Goal: Transaction & Acquisition: Purchase product/service

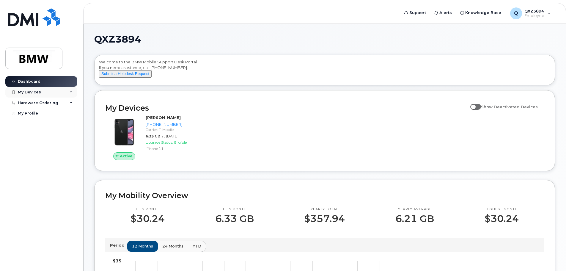
click at [73, 93] on div "My Devices" at bounding box center [41, 92] width 72 height 11
click at [70, 139] on div "Hardware Ordering" at bounding box center [41, 135] width 72 height 11
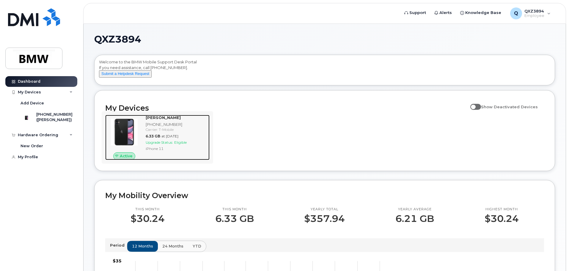
click at [168, 138] on span "at Sep 01, 2025" at bounding box center [169, 136] width 17 height 4
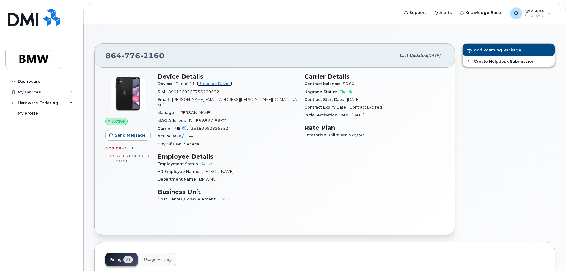
click at [217, 85] on link "+ Upgrade Device" at bounding box center [214, 83] width 35 height 4
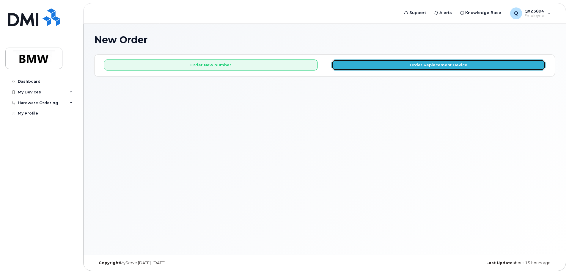
click at [419, 65] on button "Order Replacement Device" at bounding box center [438, 64] width 214 height 11
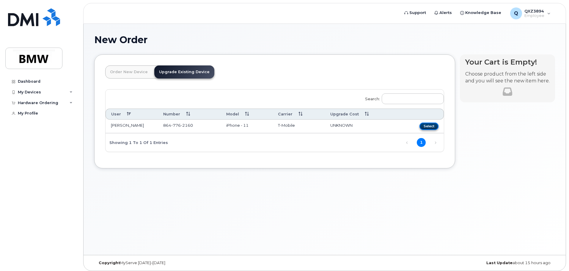
click at [422, 124] on button "Select" at bounding box center [428, 125] width 19 height 7
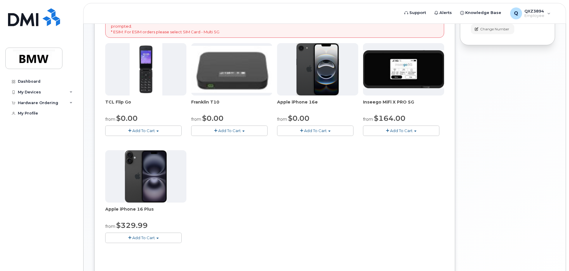
scroll to position [119, 0]
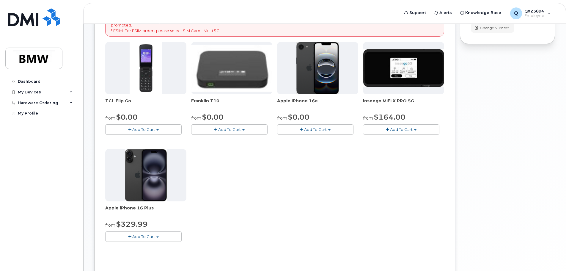
click at [315, 77] on img at bounding box center [317, 68] width 43 height 52
click at [313, 130] on span "Add To Cart" at bounding box center [315, 129] width 23 height 5
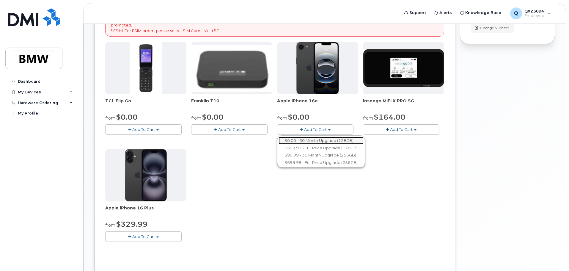
click at [304, 140] on link "$0.00 - 30 Month Upgrade (128GB)" at bounding box center [320, 140] width 85 height 7
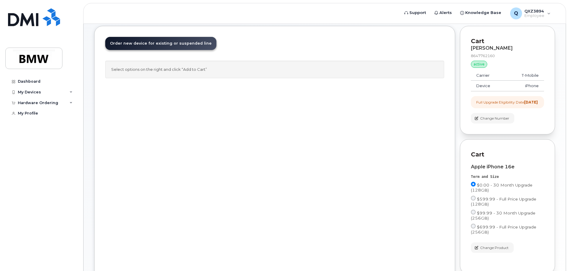
scroll to position [88, 0]
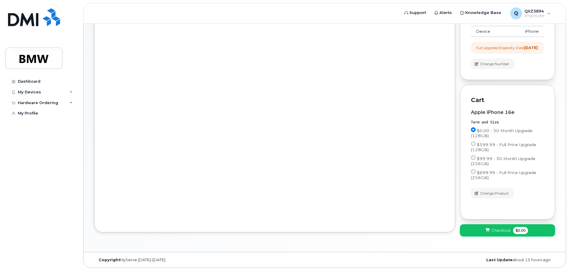
click at [519, 230] on span "$0.00" at bounding box center [520, 230] width 15 height 7
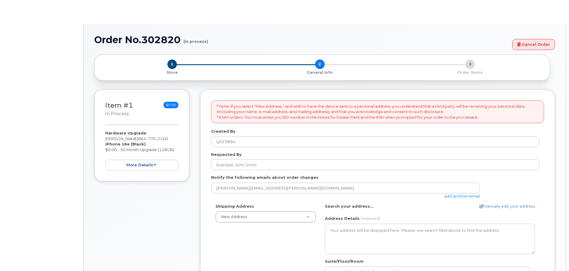
select select
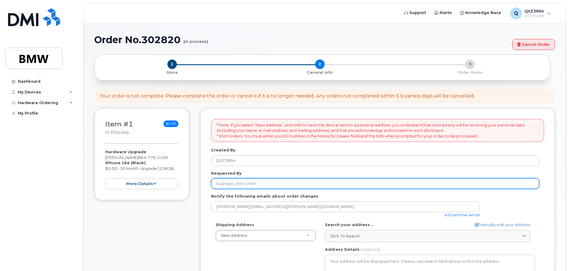
click at [244, 183] on input "Requested By" at bounding box center [375, 183] width 328 height 11
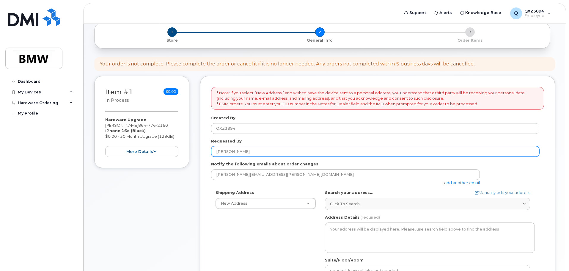
scroll to position [89, 0]
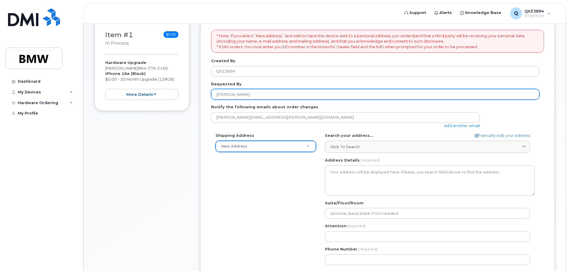
type input "Joshua Conley"
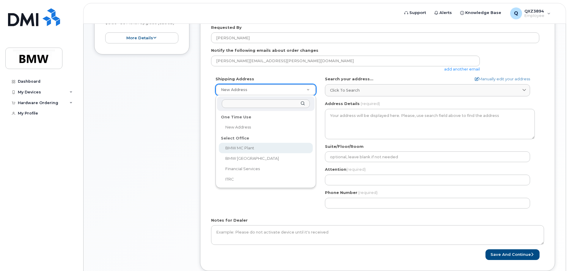
scroll to position [95, 0]
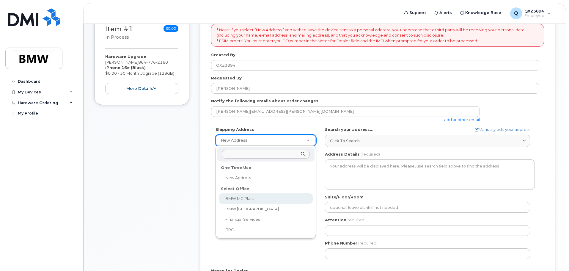
select select
type textarea "1400 Highway 101 S GREER SC 29651-6731 UNITED STATES Greer South Carolina 29651…"
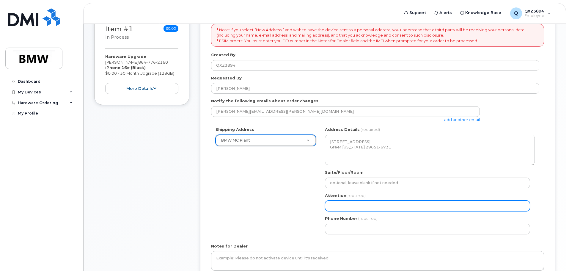
click at [353, 208] on input "Attention (required)" at bounding box center [427, 205] width 205 height 11
select select
type input "M"
select select
type input "Ma"
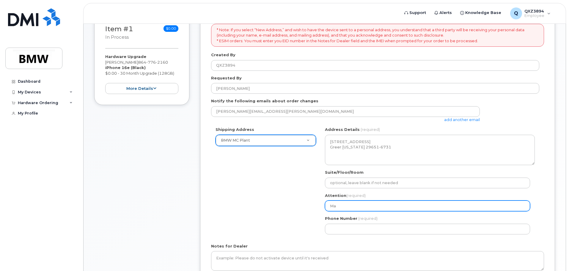
select select
type input "Mar"
select select
type input "Mart"
select select
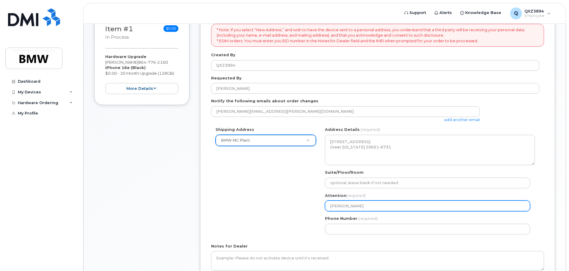
type input "Marty"
select select
type input "Marty H"
select select
type input "Marty Ho"
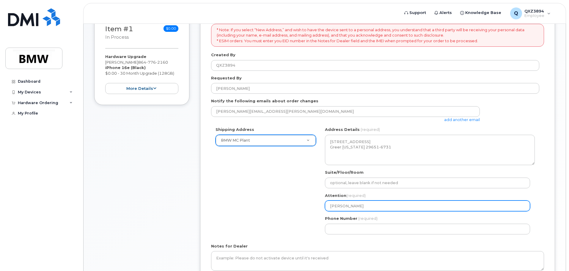
select select
type input "Marty Hof"
select select
type input "Marty Hoff"
select select
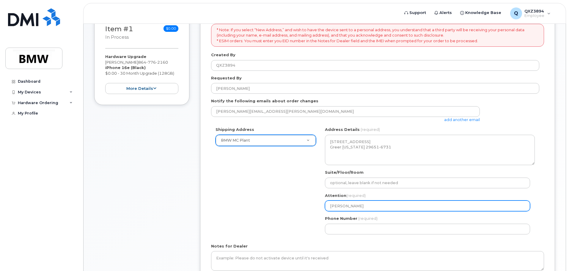
type input "Marty Hoffm"
select select
type input "Marty Hoffma"
select select
type input "Marty Hoffman"
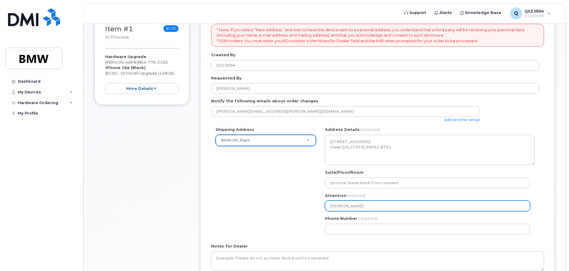
drag, startPoint x: 369, startPoint y: 207, endPoint x: 282, endPoint y: 201, distance: 87.0
click at [282, 201] on div "Shipping Address BMW MC Plant New Address BMW MC Plant BMW North America Financ…" at bounding box center [375, 183] width 328 height 112
select select
type input "J"
select select
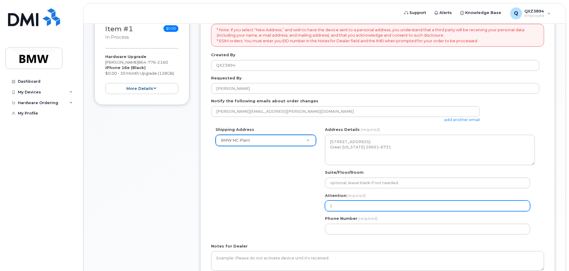
type input "Jo"
select select
type input "Jos"
select select
type input "Josh"
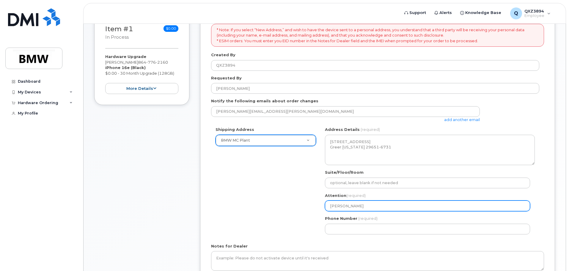
select select
type input "Joshu"
select select
type input "Joshua"
select select
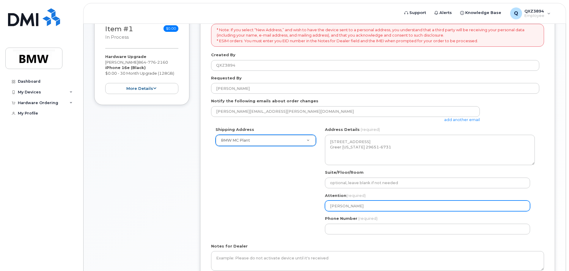
type input "Joshua C"
select select
type input "Joshua Co"
select select
type input "Joshua Con"
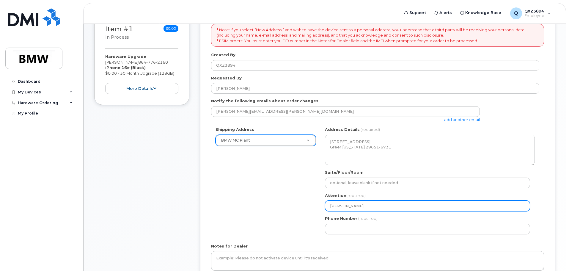
select select
type input "Joshua Conl"
select select
type input "Joshua Conle"
select select
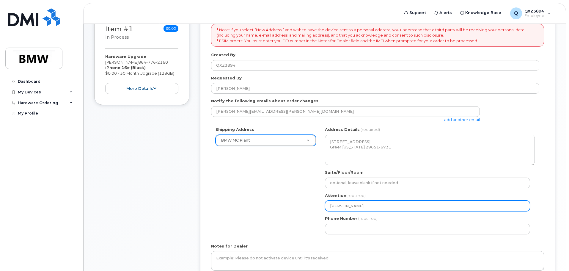
type input "Joshua Conley"
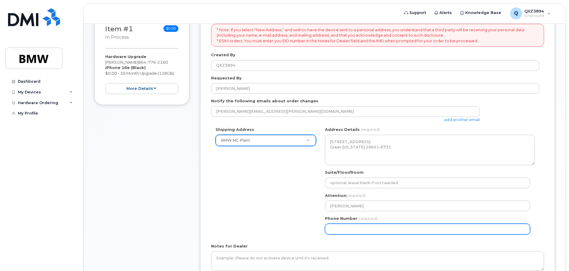
select select
type input "864"
click at [356, 230] on input "Phone Number" at bounding box center [427, 228] width 205 height 11
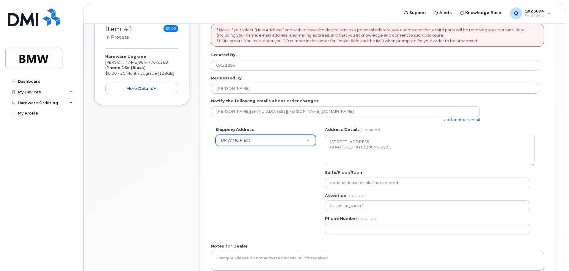
click at [259, 206] on div "Shipping Address BMW MC Plant New Address BMW MC Plant BMW North America Financ…" at bounding box center [375, 183] width 328 height 112
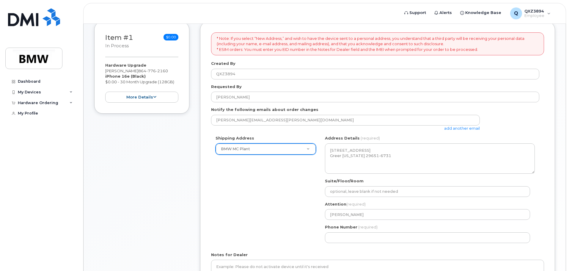
scroll to position [160, 0]
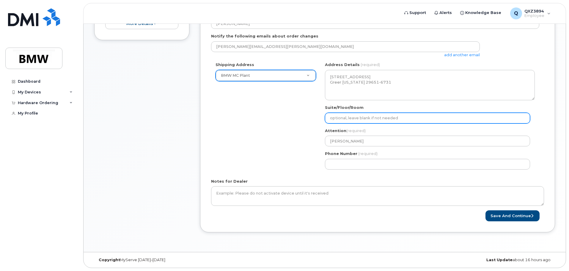
click at [366, 119] on input "Suite/Floor/Room" at bounding box center [427, 118] width 205 height 11
select select
type input "O"
select select
type input "OA"
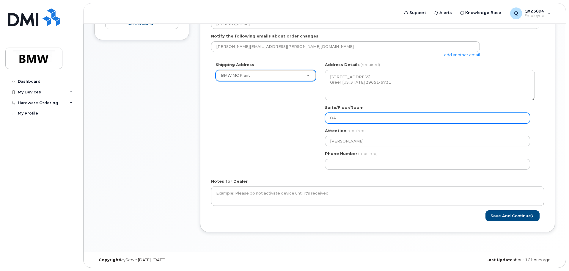
select select
type input "OAB"
select select
type input "OAB -"
select select
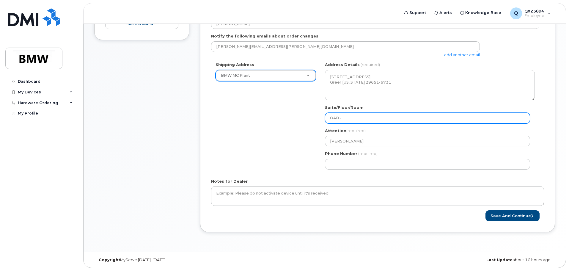
type input "OAB - l"
select select
type input "OAB -"
select select
type input "OAB - L"
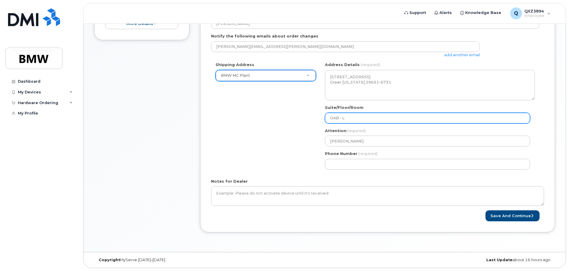
select select
type input "OAB - L1"
select select
type input "OAB - L12"
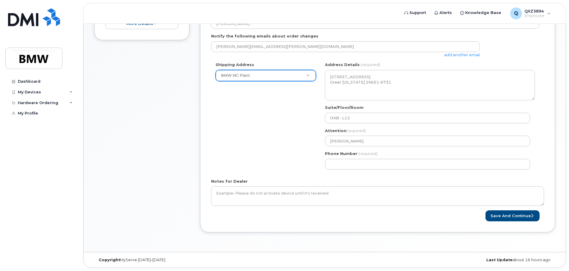
click at [263, 121] on div "Shipping Address BMW MC Plant New Address BMW MC Plant BMW North America Financ…" at bounding box center [375, 118] width 328 height 112
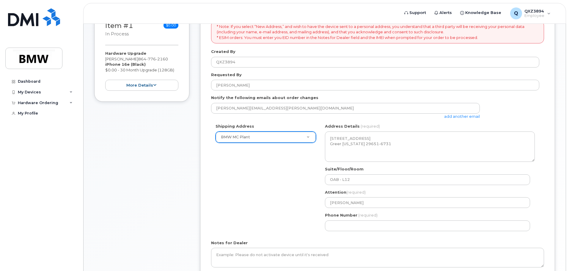
scroll to position [130, 0]
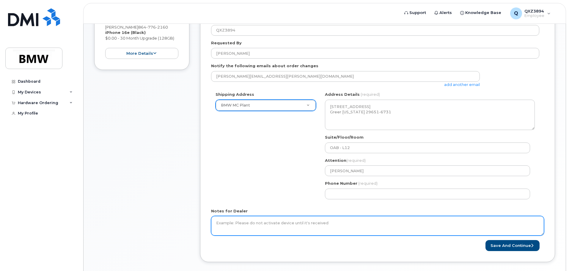
click at [265, 221] on textarea "Notes for Dealer" at bounding box center [377, 226] width 333 height 20
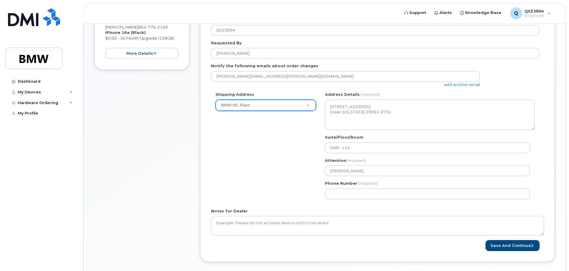
click at [263, 180] on div "Shipping Address BMW MC Plant New Address BMW MC Plant BMW North America Financ…" at bounding box center [375, 147] width 328 height 112
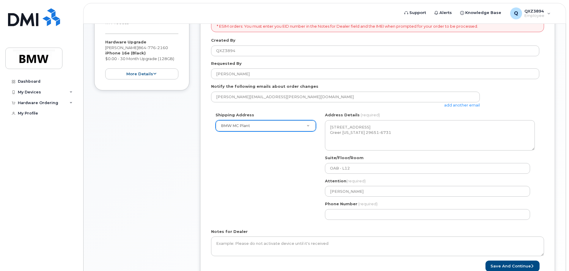
scroll to position [149, 0]
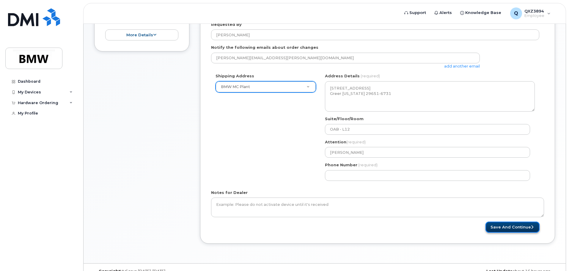
click at [498, 231] on button "Save and Continue" at bounding box center [512, 226] width 54 height 11
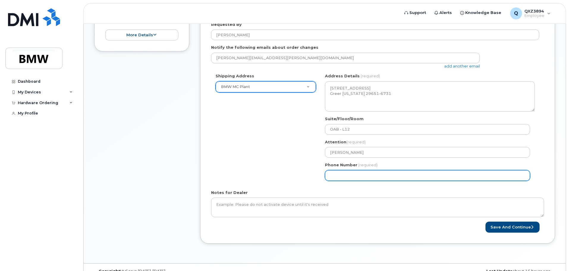
click at [337, 175] on input "Phone Number" at bounding box center [427, 175] width 205 height 11
select select
type input "8647762160"
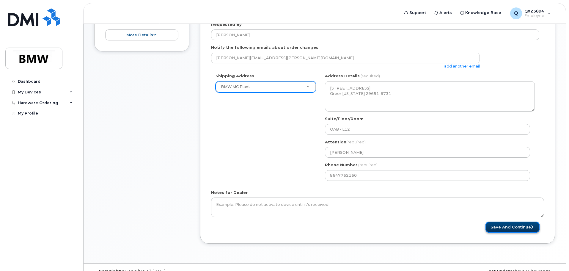
click at [505, 228] on button "Save and Continue" at bounding box center [512, 226] width 54 height 11
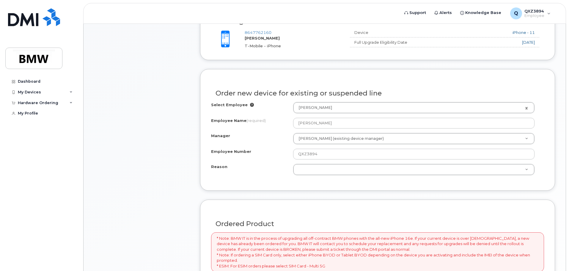
scroll to position [238, 0]
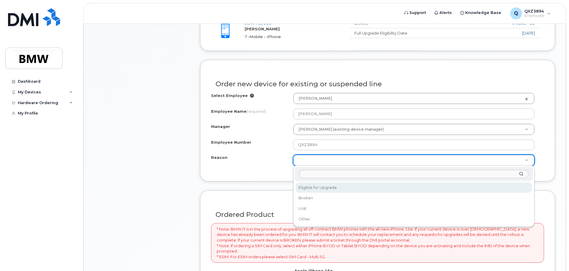
select select "eligible_for_upgrade"
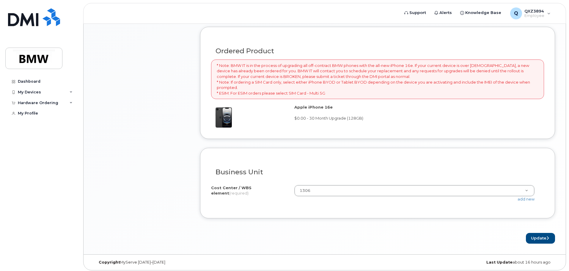
scroll to position [403, 0]
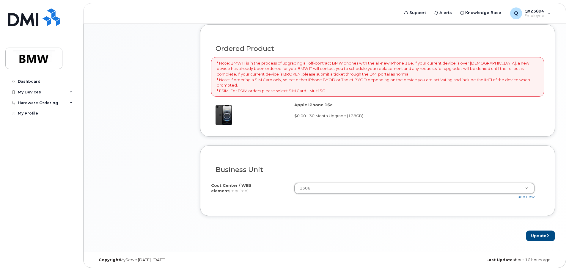
click at [500, 223] on form "Existing User Additional cost to upgrading the device Selected device is Eligib…" at bounding box center [377, 31] width 355 height 419
click at [543, 235] on button "Update" at bounding box center [539, 235] width 29 height 11
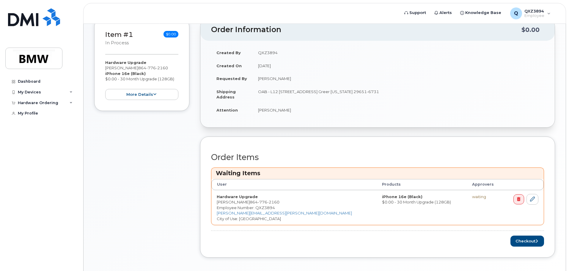
scroll to position [140, 0]
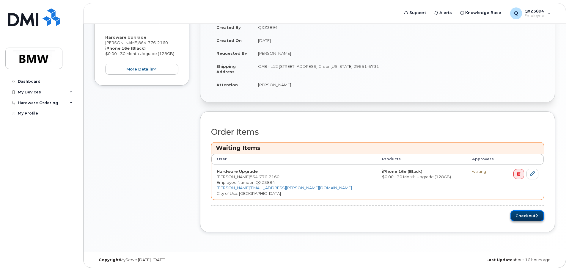
click at [526, 214] on button "Checkout" at bounding box center [527, 215] width 34 height 11
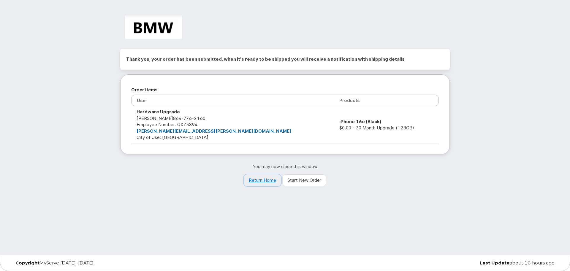
click at [264, 182] on link "Return Home" at bounding box center [262, 180] width 37 height 12
